Goal: Task Accomplishment & Management: Complete application form

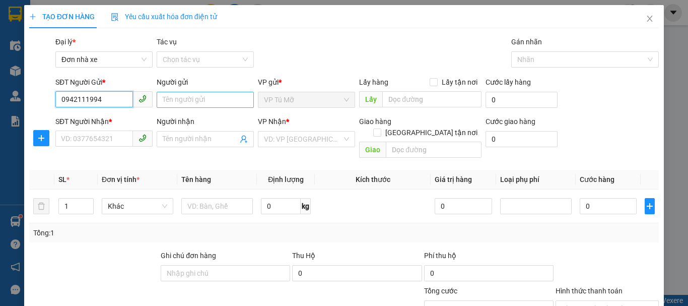
type input "0942111994"
click at [193, 100] on input "Người gửi" at bounding box center [205, 100] width 97 height 16
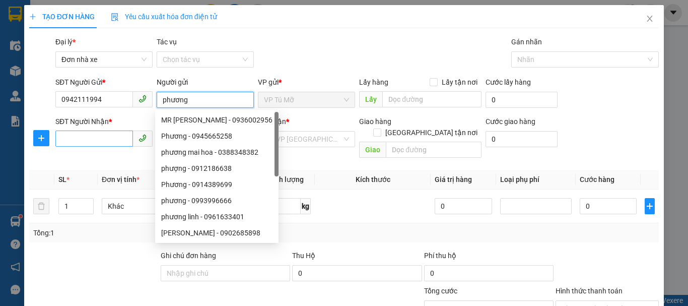
type input "phương"
click at [108, 136] on input "SĐT Người Nhận *" at bounding box center [94, 138] width 78 height 16
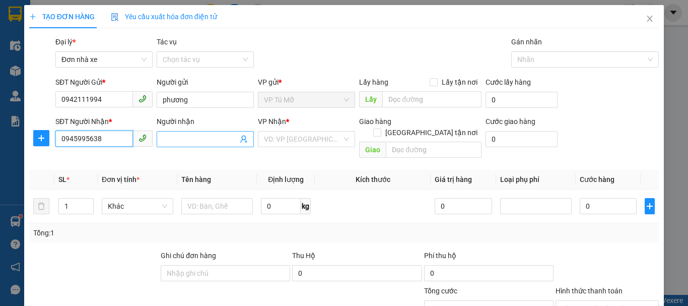
type input "0945995638"
click at [195, 140] on input "Người nhận" at bounding box center [200, 138] width 75 height 11
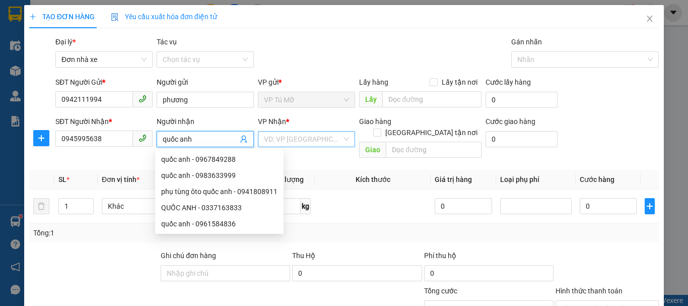
type input "quốc anh"
drag, startPoint x: 306, startPoint y: 135, endPoint x: 322, endPoint y: 209, distance: 75.6
click at [306, 136] on input "search" at bounding box center [303, 138] width 78 height 15
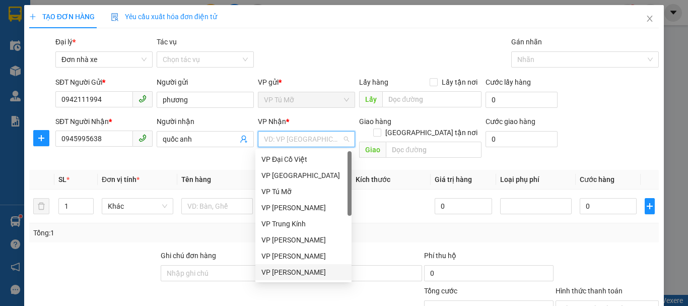
click at [306, 271] on div "VP [PERSON_NAME]" at bounding box center [303, 271] width 84 height 11
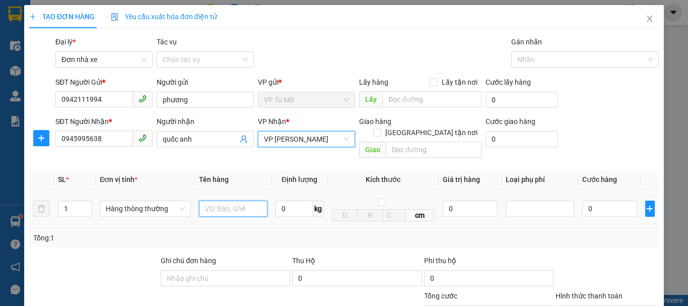
click at [225, 200] on input "text" at bounding box center [233, 208] width 68 height 16
type input "tui giấy"
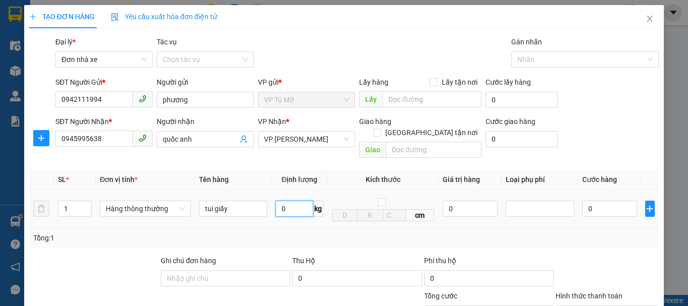
click at [292, 200] on input "0" at bounding box center [294, 208] width 38 height 16
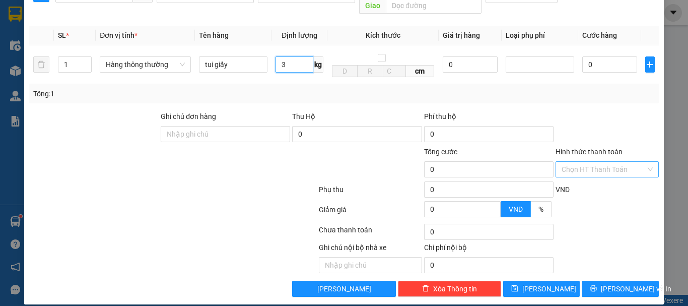
type input "3"
click at [590, 164] on input "Hình thức thanh toán" at bounding box center [603, 169] width 84 height 15
type input "30.000"
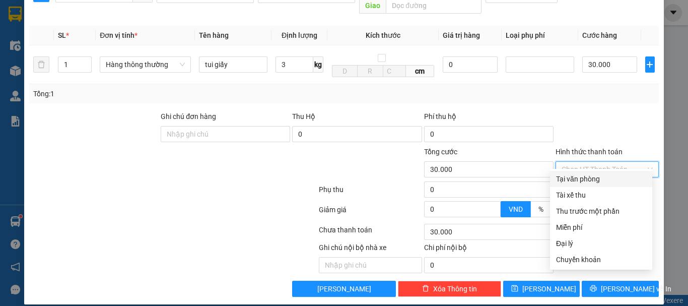
click at [582, 162] on input "Hình thức thanh toán" at bounding box center [603, 169] width 84 height 15
click at [582, 176] on div "Tại văn phòng" at bounding box center [601, 178] width 90 height 11
type input "0"
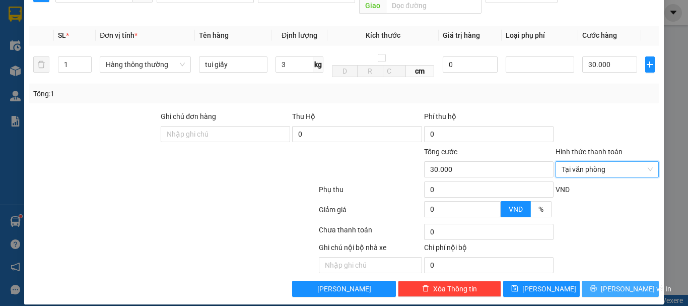
click at [615, 280] on button "[PERSON_NAME] và In" at bounding box center [620, 288] width 77 height 16
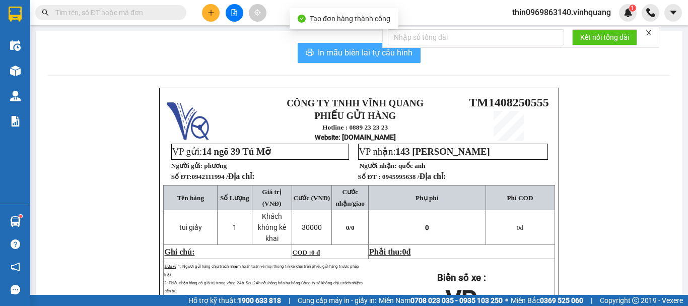
click at [318, 46] on button "In mẫu biên lai tự cấu hình" at bounding box center [359, 53] width 123 height 20
